Goal: Information Seeking & Learning: Check status

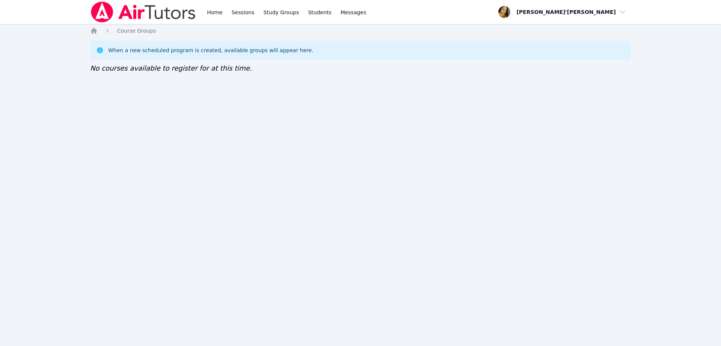
click at [115, 13] on img at bounding box center [143, 12] width 106 height 21
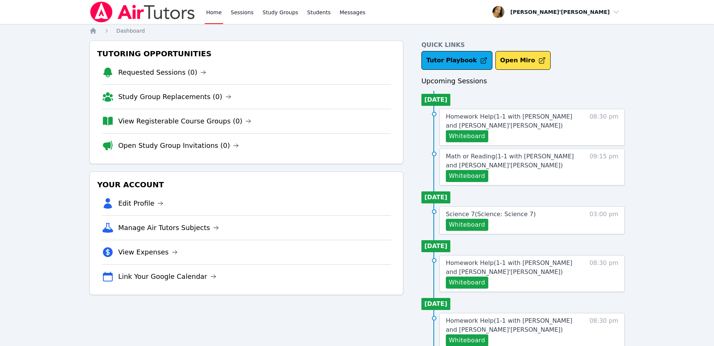
click at [105, 11] on img at bounding box center [142, 12] width 106 height 21
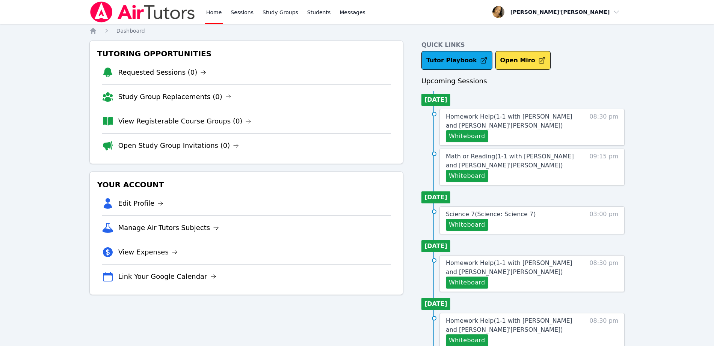
click at [105, 11] on img at bounding box center [142, 12] width 106 height 21
click at [97, 85] on div "Tutoring Opportunities Requested Sessions (0) Study Group Replacements (0) View…" at bounding box center [246, 103] width 314 height 124
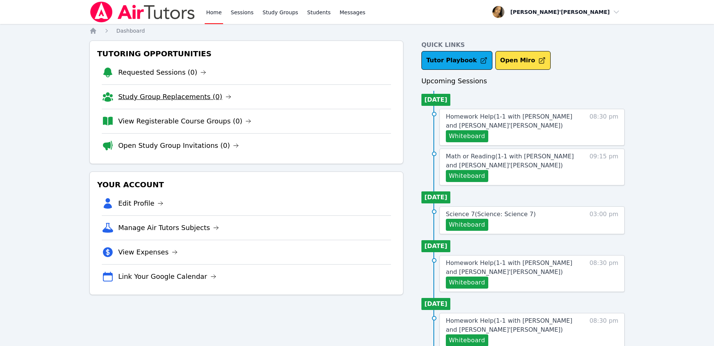
click at [159, 99] on link "Study Group Replacements (0)" at bounding box center [174, 97] width 113 height 11
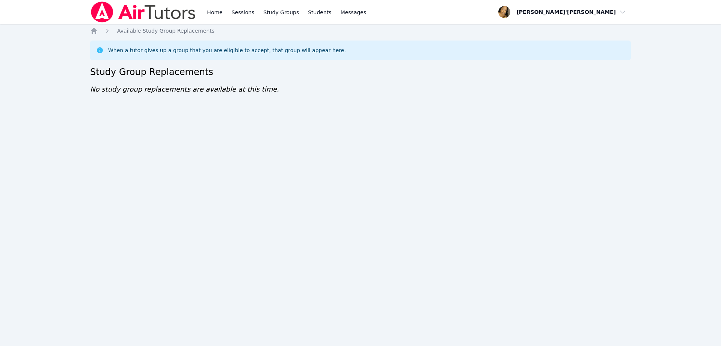
click at [152, 20] on img at bounding box center [143, 12] width 106 height 21
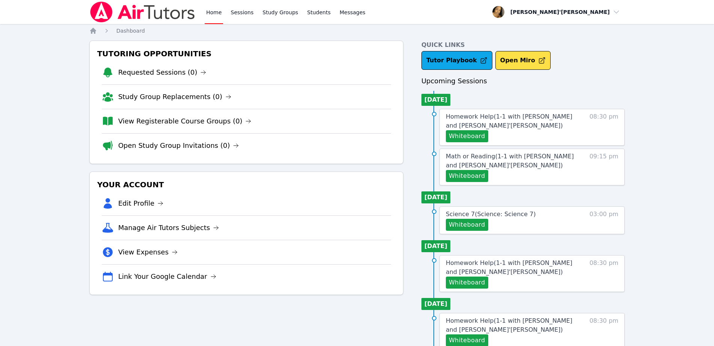
click at [151, 61] on li "Requested Sessions (0)" at bounding box center [246, 72] width 289 height 24
click at [137, 148] on link "Open Study Group Invitations (0)" at bounding box center [178, 145] width 121 height 11
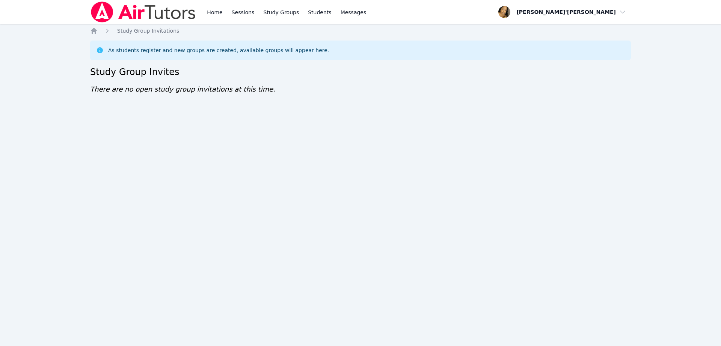
click at [137, 148] on div "Home Sessions Study Groups Students Messages Open user menu Lee'Tayna Hostick O…" at bounding box center [360, 173] width 721 height 346
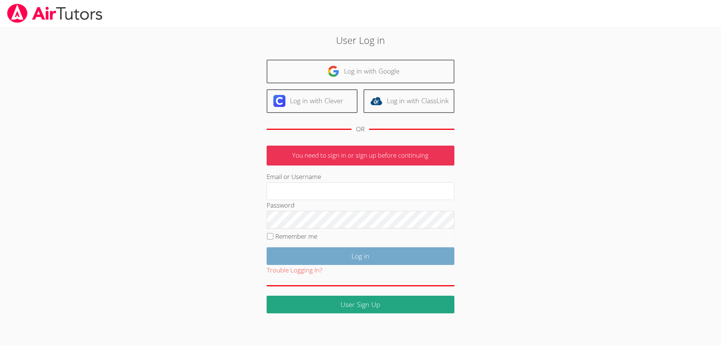
type input "leetayna4@gmail.com"
click at [342, 261] on input "Log in" at bounding box center [361, 257] width 188 height 18
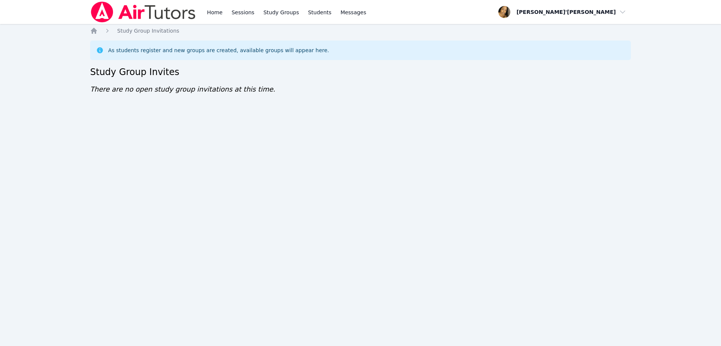
click at [118, 14] on img at bounding box center [143, 12] width 106 height 21
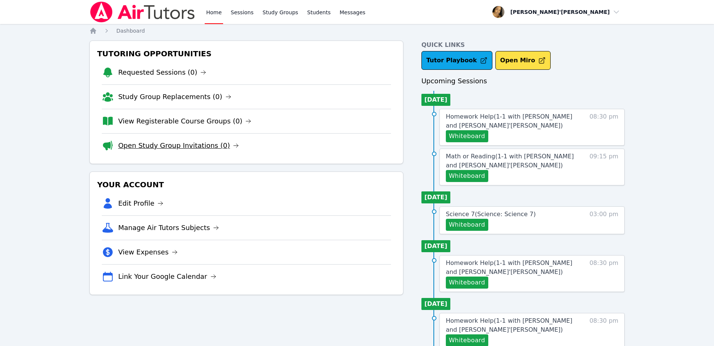
click at [206, 145] on link "Open Study Group Invitations (0)" at bounding box center [178, 145] width 121 height 11
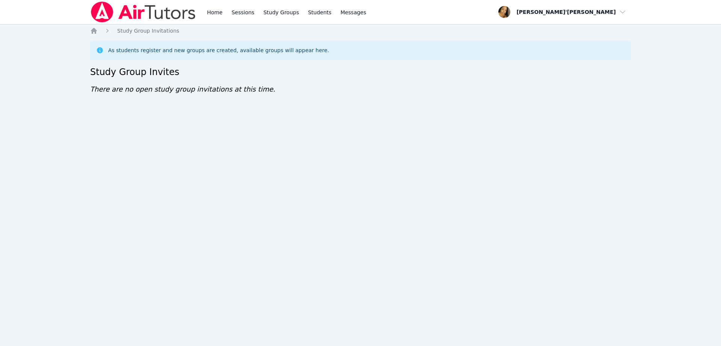
click at [105, 228] on div "Home Sessions Study Groups Students Messages Open user menu Lee'Tayna Hostick O…" at bounding box center [360, 173] width 721 height 346
click at [59, 63] on div "Home Sessions Study Groups Students Messages Open user menu [PERSON_NAME]'[PERS…" at bounding box center [360, 173] width 721 height 346
